Goal: Task Accomplishment & Management: Manage account settings

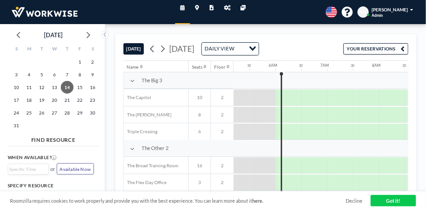
scroll to position [0, 275]
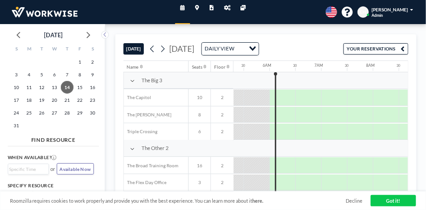
click at [395, 10] on span "[PERSON_NAME]" at bounding box center [390, 9] width 36 height 5
click at [225, 9] on icon at bounding box center [227, 7] width 6 height 5
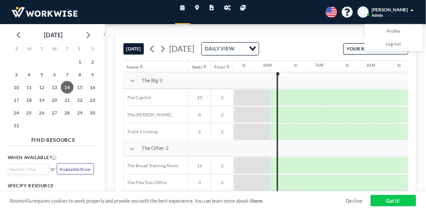
scroll to position [0, 275]
click at [89, 34] on icon at bounding box center [88, 35] width 12 height 12
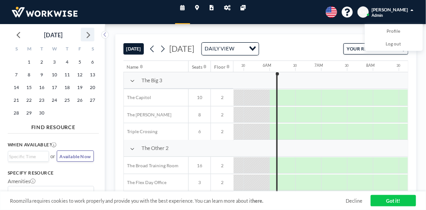
click at [89, 34] on icon at bounding box center [88, 35] width 12 height 12
click at [68, 75] on span "9" at bounding box center [67, 74] width 13 height 13
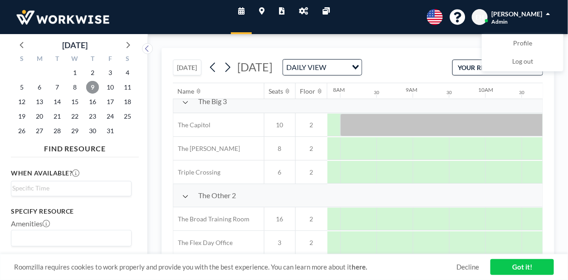
scroll to position [26, 548]
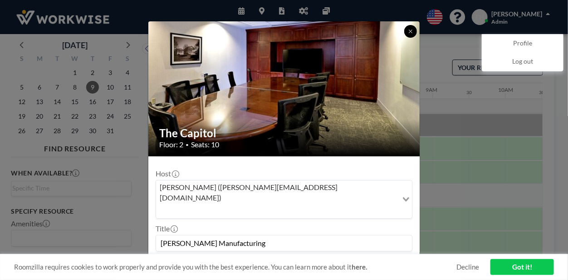
click at [407, 29] on button at bounding box center [411, 31] width 13 height 13
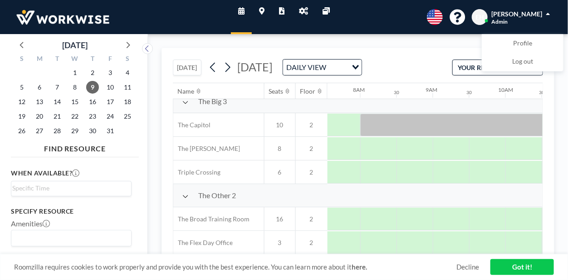
click at [426, 209] on link "Got it!" at bounding box center [523, 267] width 64 height 16
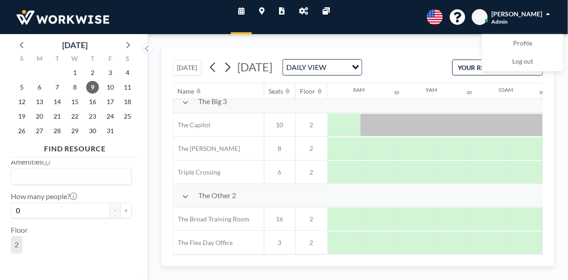
scroll to position [0, 0]
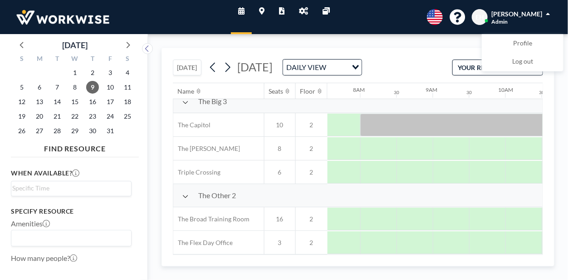
click at [301, 13] on icon at bounding box center [303, 10] width 9 height 7
